Goal: Information Seeking & Learning: Learn about a topic

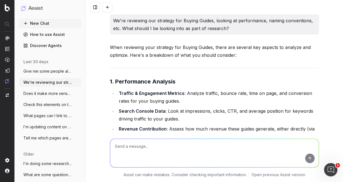
scroll to position [1721, 0]
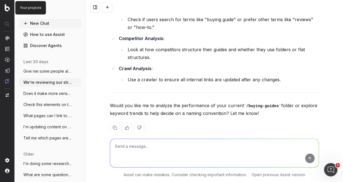
click at [8, 8] on img at bounding box center [7, 7] width 5 height 7
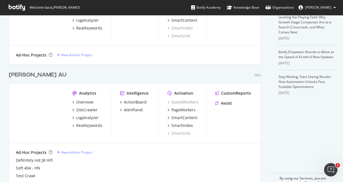
scroll to position [177, 0]
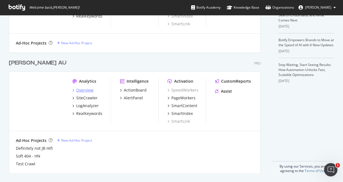
click at [87, 91] on div "Overview" at bounding box center [84, 90] width 17 height 6
